Goal: Task Accomplishment & Management: Manage account settings

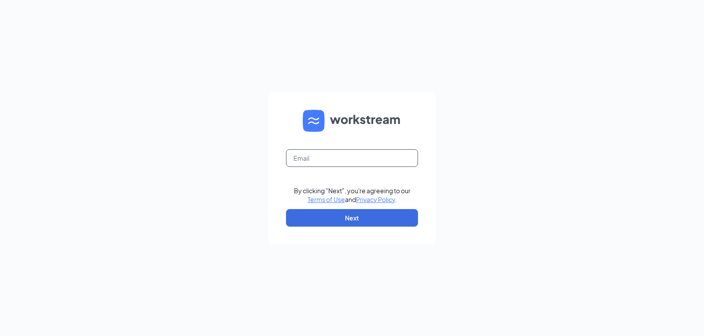
click at [367, 161] on input "text" at bounding box center [352, 159] width 132 height 18
click at [363, 168] on form "By clicking "Next", you're agreeing to our Terms of Use and Privacy Policy . Ne…" at bounding box center [351, 168] width 167 height 152
click at [352, 158] on input "text" at bounding box center [352, 159] width 132 height 18
type input "rachel.hebert@kaleocsc.com"
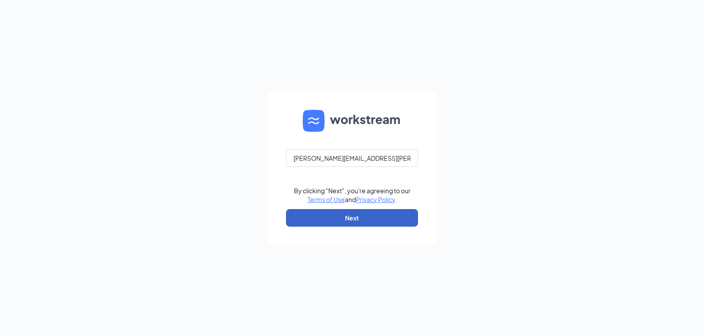
click at [346, 225] on button "Next" at bounding box center [352, 218] width 132 height 18
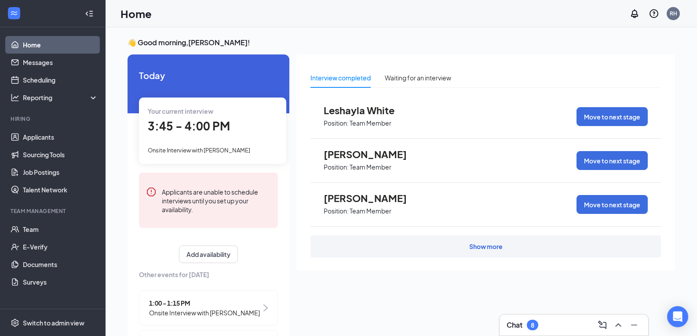
click at [447, 239] on div "Show more" at bounding box center [485, 247] width 351 height 22
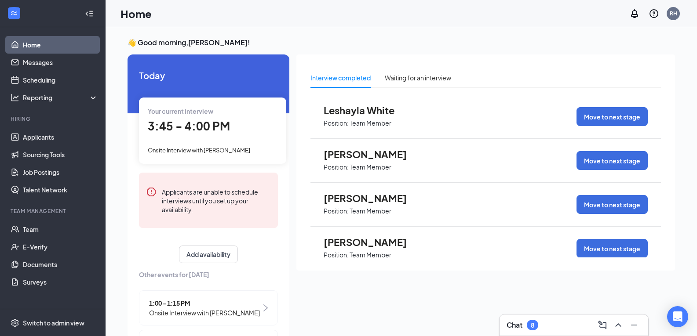
scroll to position [18, 0]
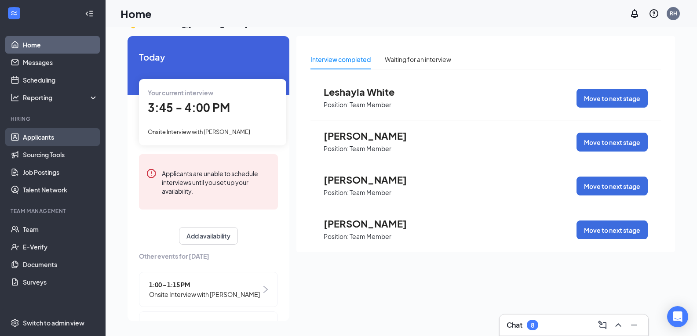
click at [37, 132] on link "Applicants" at bounding box center [60, 137] width 75 height 18
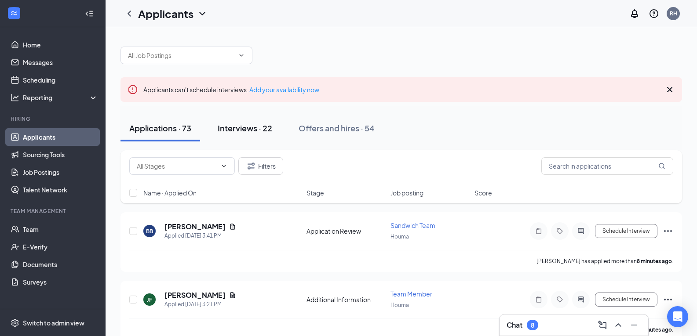
click at [244, 132] on div "Interviews · 22" at bounding box center [245, 128] width 55 height 11
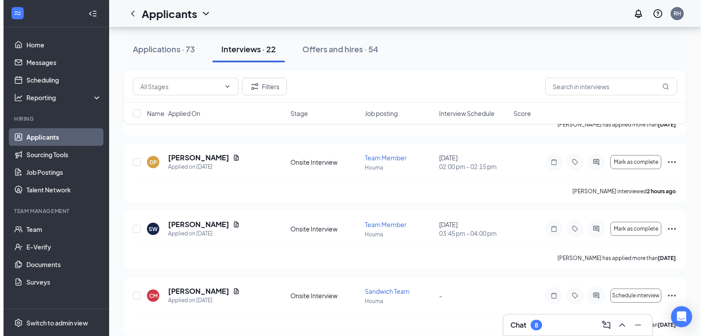
scroll to position [270, 0]
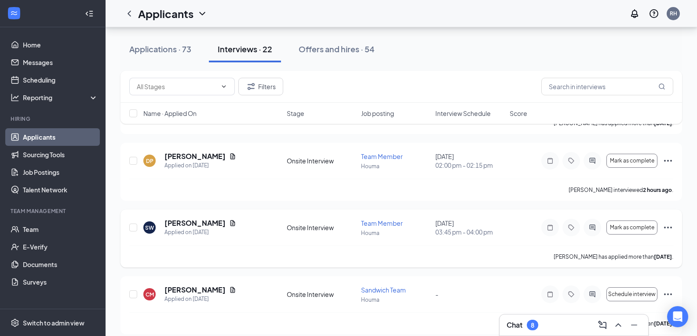
click at [194, 218] on div "SW [PERSON_NAME] Applied on [DATE] Onsite Interview Team Member Houma [DATE] 03…" at bounding box center [402, 239] width 562 height 58
click at [196, 223] on h5 "[PERSON_NAME]" at bounding box center [194, 224] width 61 height 10
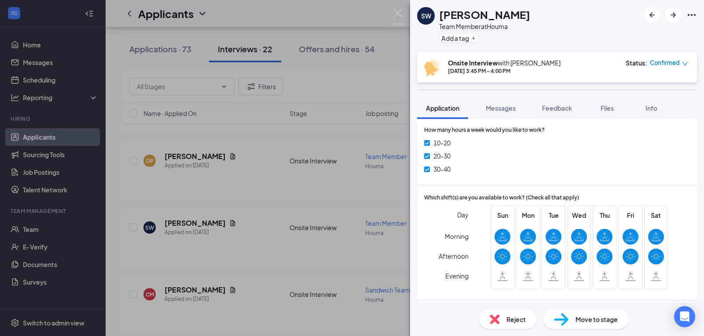
scroll to position [515, 0]
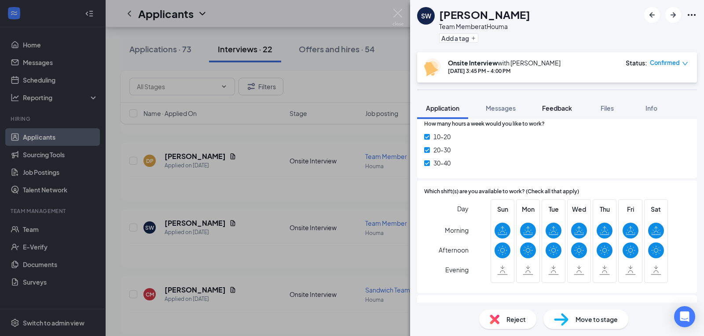
click at [561, 110] on span "Feedback" at bounding box center [557, 108] width 30 height 8
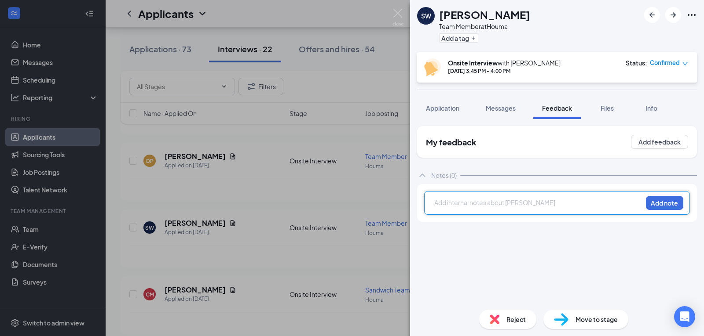
click at [563, 202] on div at bounding box center [538, 202] width 207 height 9
click at [530, 200] on div "heard from [PERSON_NAME]" at bounding box center [538, 202] width 207 height 9
click at [437, 214] on span "Avalibity 3-close" at bounding box center [458, 212] width 47 height 8
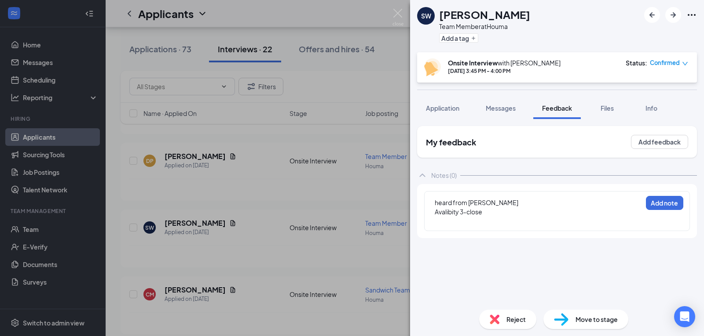
click at [436, 235] on div "heard from [PERSON_NAME] Avalibity 3-close Add note" at bounding box center [557, 211] width 280 height 54
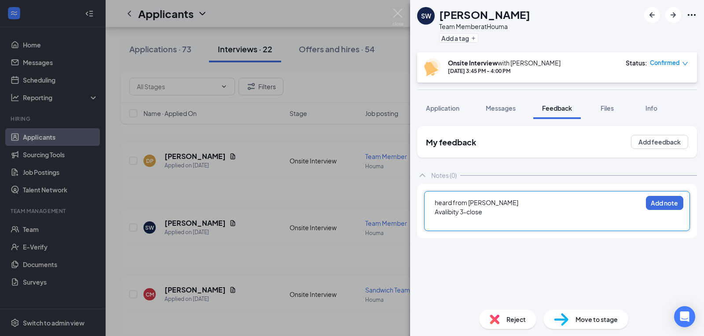
click at [448, 218] on div at bounding box center [538, 221] width 207 height 9
click at [539, 221] on span "best: talkingitive teamwork responispble" at bounding box center [493, 221] width 117 height 8
click at [558, 225] on div "best: talkingitive teamwork responisble" at bounding box center [538, 221] width 207 height 9
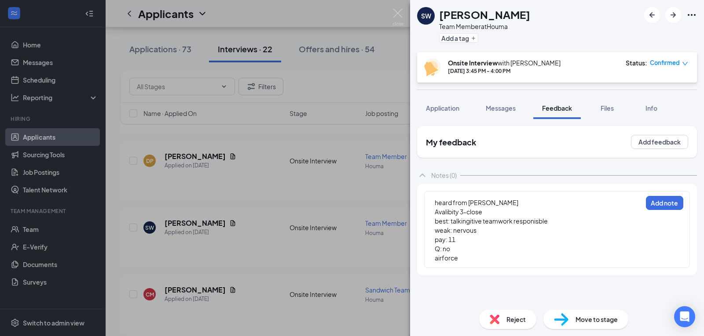
drag, startPoint x: 434, startPoint y: 259, endPoint x: 429, endPoint y: 259, distance: 4.4
click at [429, 259] on div "heard from [PERSON_NAME] Avalibity 3-close best: talkingitive teamwork responis…" at bounding box center [557, 229] width 266 height 77
drag, startPoint x: 429, startPoint y: 259, endPoint x: 435, endPoint y: 259, distance: 5.3
click at [435, 259] on div "heard from [PERSON_NAME] Avalibity 3-close best: talkingitive teamwork responis…" at bounding box center [557, 229] width 266 height 77
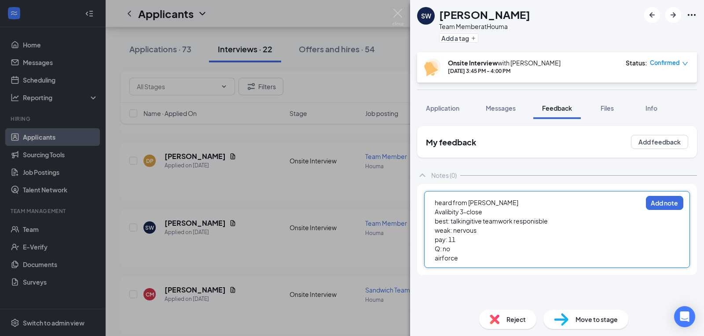
click at [435, 259] on span "airforce" at bounding box center [446, 258] width 23 height 8
click at [515, 258] on div "after school plans: airforce" at bounding box center [538, 258] width 207 height 9
drag, startPoint x: 515, startPoint y: 258, endPoint x: 524, endPoint y: 258, distance: 9.2
click at [524, 258] on span "after school plans: airforce for benifits" at bounding box center [490, 258] width 110 height 8
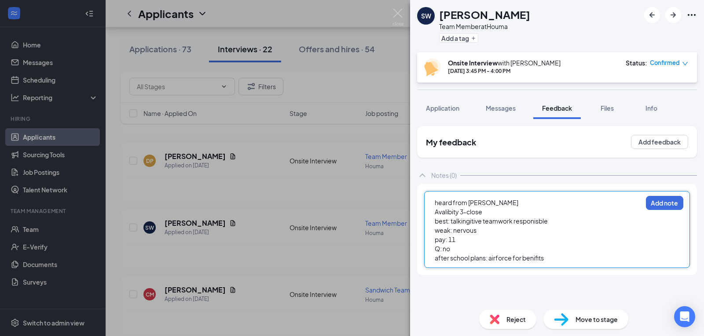
drag, startPoint x: 545, startPoint y: 262, endPoint x: 559, endPoint y: 264, distance: 13.7
click at [559, 264] on div "heard from [PERSON_NAME] Avalibity 3-close best: talkingitive teamwork responis…" at bounding box center [557, 229] width 266 height 77
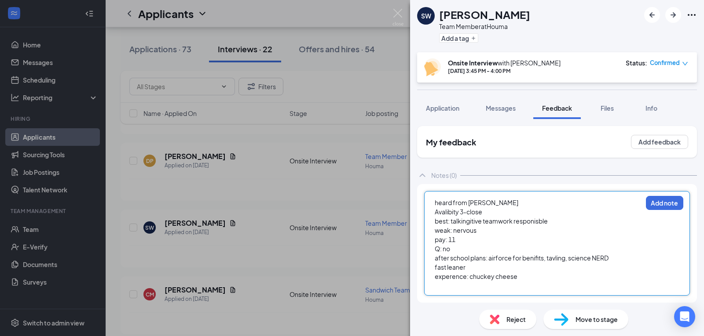
click at [462, 287] on div at bounding box center [538, 285] width 207 height 9
click at [452, 279] on span "experence: chuckey cheese" at bounding box center [476, 277] width 83 height 8
click at [455, 283] on div at bounding box center [538, 285] width 207 height 9
click at [397, 16] on img at bounding box center [397, 17] width 11 height 17
